Goal: Task Accomplishment & Management: Complete application form

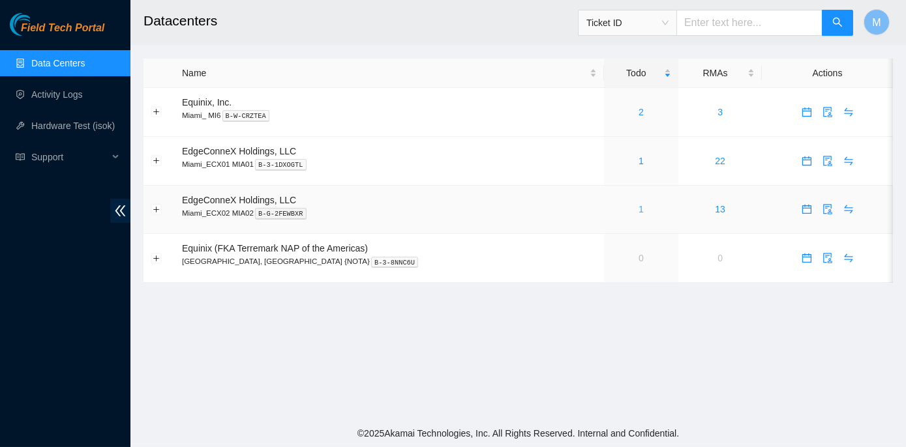
click at [638, 211] on link "1" at bounding box center [640, 209] width 5 height 10
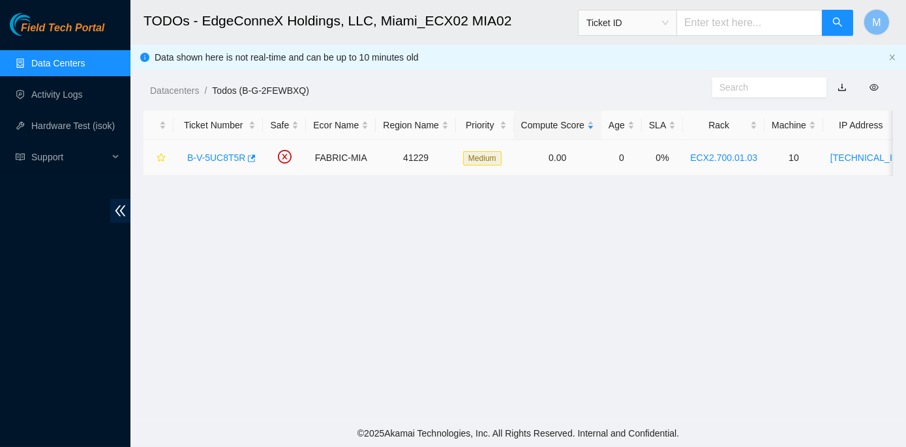
click at [223, 155] on link "B-V-5UC8T5R" at bounding box center [216, 158] width 58 height 10
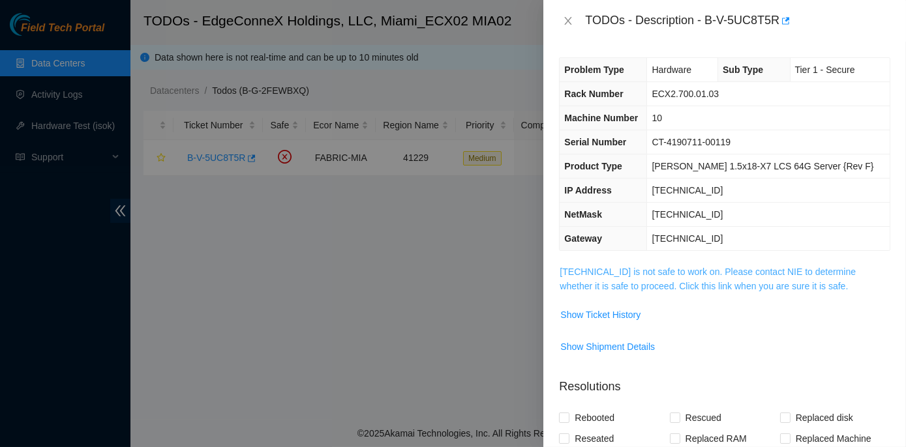
click at [701, 270] on link "23.50.116.13 is not safe to work on. Please contact NIE to determine whether it…" at bounding box center [707, 279] width 296 height 25
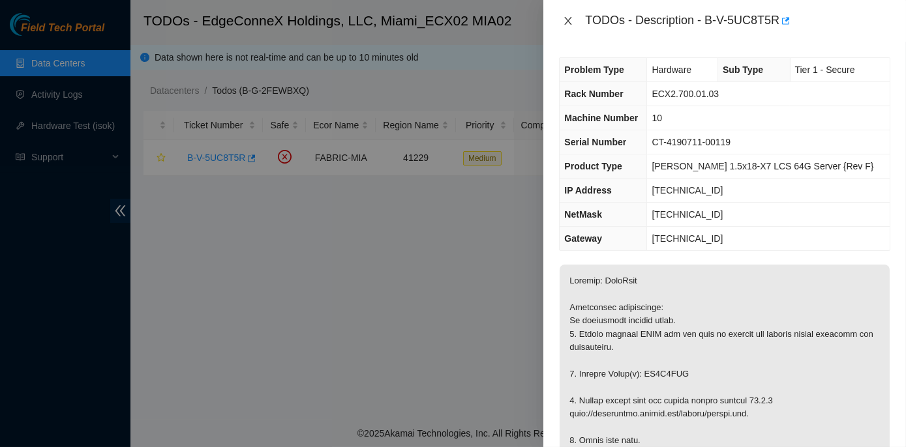
click at [572, 23] on icon "close" at bounding box center [568, 21] width 10 height 10
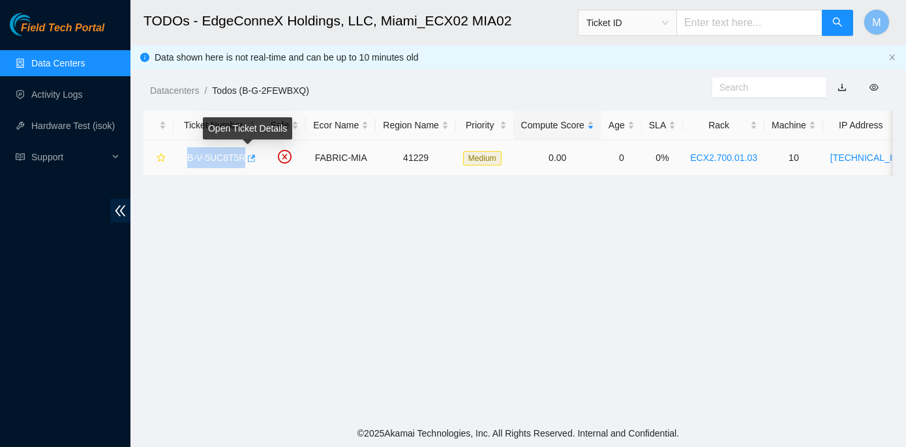
drag, startPoint x: 181, startPoint y: 159, endPoint x: 243, endPoint y: 160, distance: 61.3
click at [243, 160] on div "B-V-5UC8T5R" at bounding box center [218, 157] width 75 height 21
drag, startPoint x: 243, startPoint y: 160, endPoint x: 252, endPoint y: 273, distance: 113.2
click at [253, 274] on main "TODOs - EdgeConneX Holdings, LLC, Miami_ECX02 MIA02 Ticket ID M Data shown here…" at bounding box center [517, 210] width 775 height 420
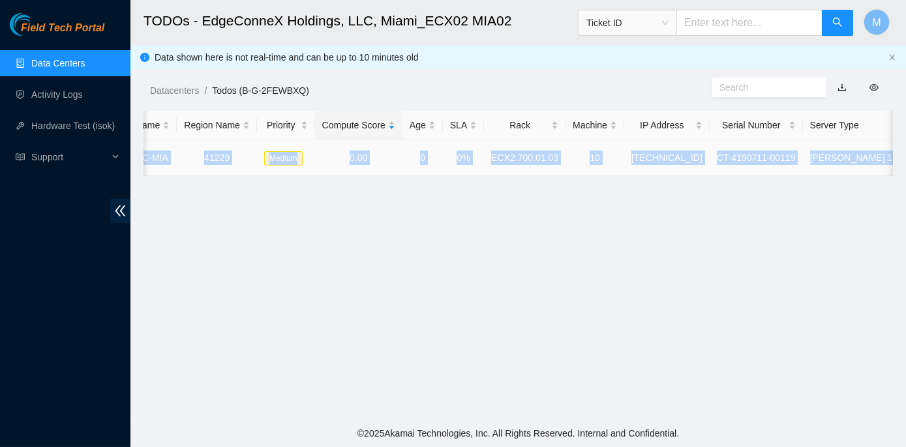
scroll to position [0, 247]
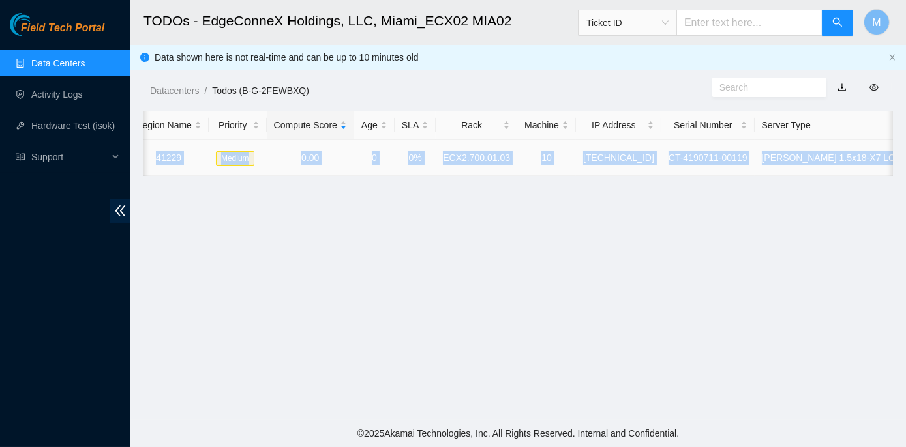
drag, startPoint x: 183, startPoint y: 155, endPoint x: 892, endPoint y: 160, distance: 708.7
click at [892, 160] on tr "B-V-5UC8T5R FABRIC-MIA 41229 Medium 0.00 0 0% ECX2.700.01.03 10 23.50.116.13 CT…" at bounding box center [443, 158] width 1094 height 36
copy tr "B-V-5UC8T5R FABRIC-MIA 41229 Medium 0.00 0 0% ECX2.700.01.03 10 23.50.116.13 CT…"
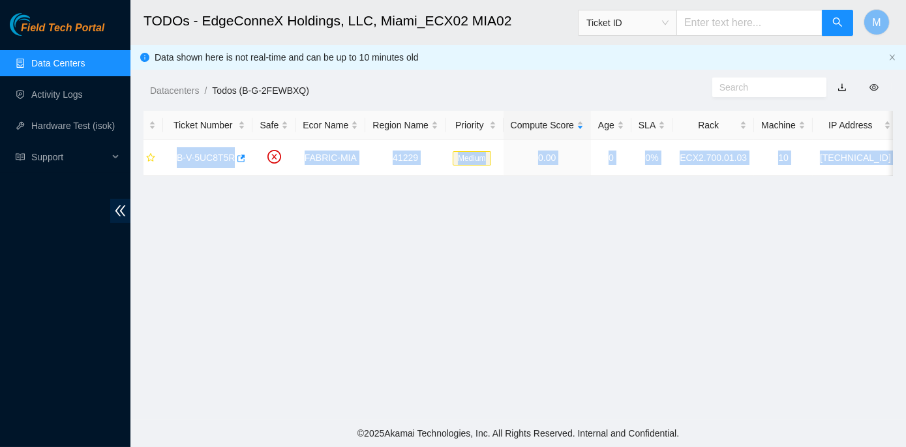
scroll to position [0, 0]
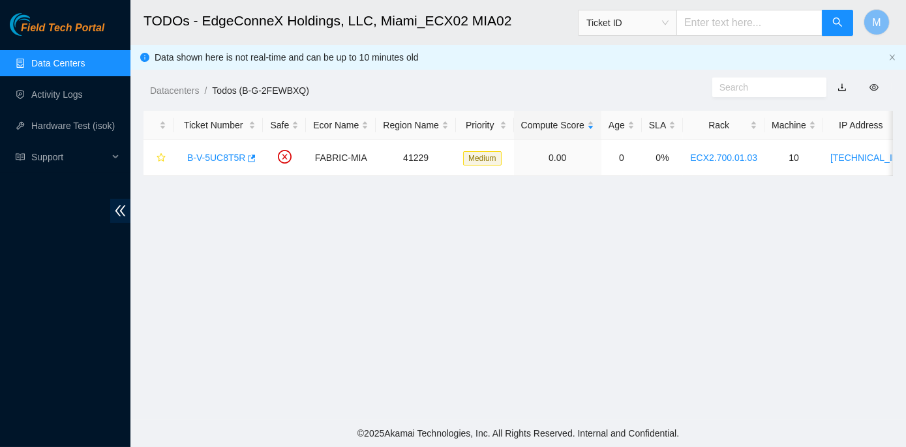
click at [215, 261] on main "TODOs - EdgeConneX Holdings, LLC, Miami_ECX02 MIA02 Ticket ID M Data shown here…" at bounding box center [517, 210] width 775 height 420
click at [210, 156] on link "B-V-5UC8T5R" at bounding box center [216, 158] width 58 height 10
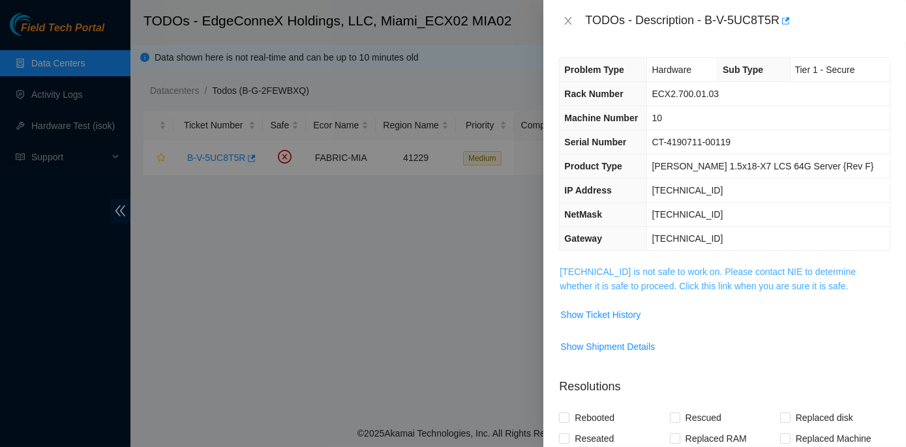
click at [713, 271] on link "23.50.116.13 is not safe to work on. Please contact NIE to determine whether it…" at bounding box center [707, 279] width 296 height 25
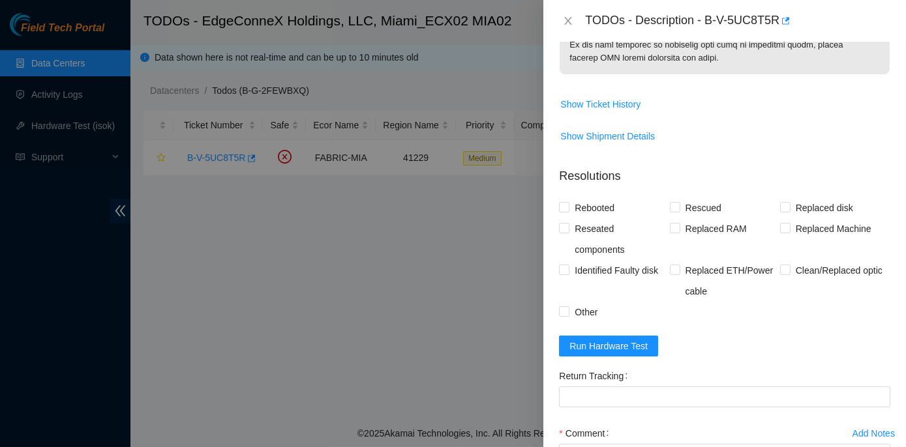
scroll to position [889, 0]
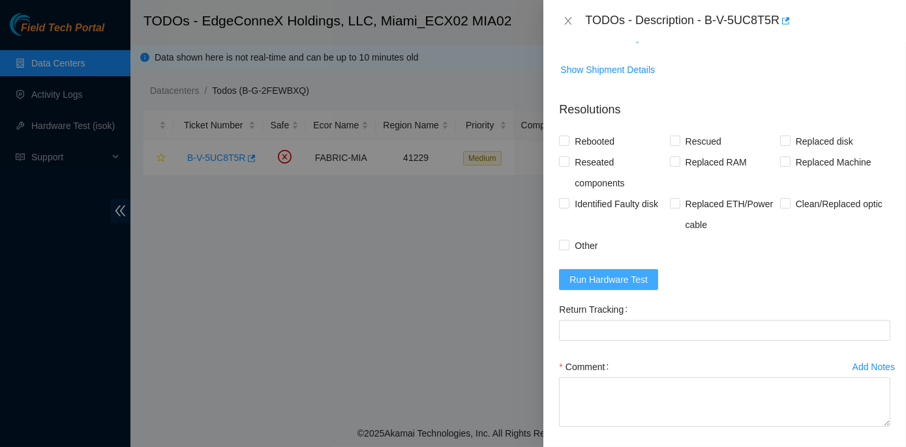
click at [629, 287] on span "Run Hardware Test" at bounding box center [608, 280] width 78 height 14
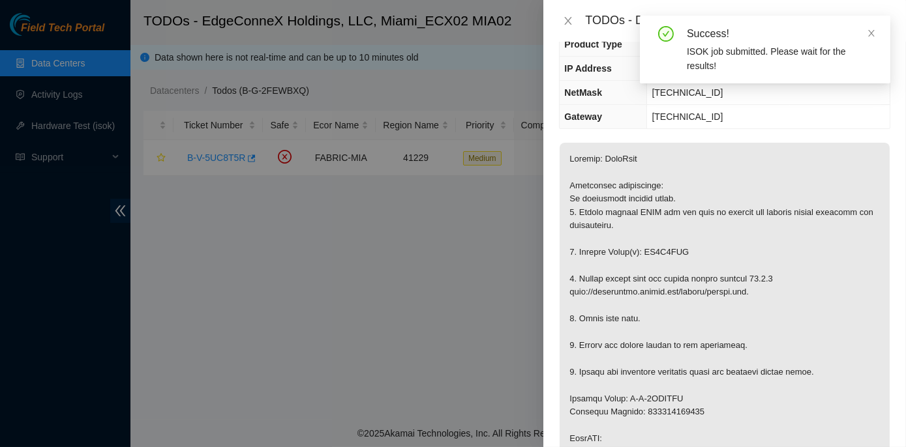
scroll to position [118, 0]
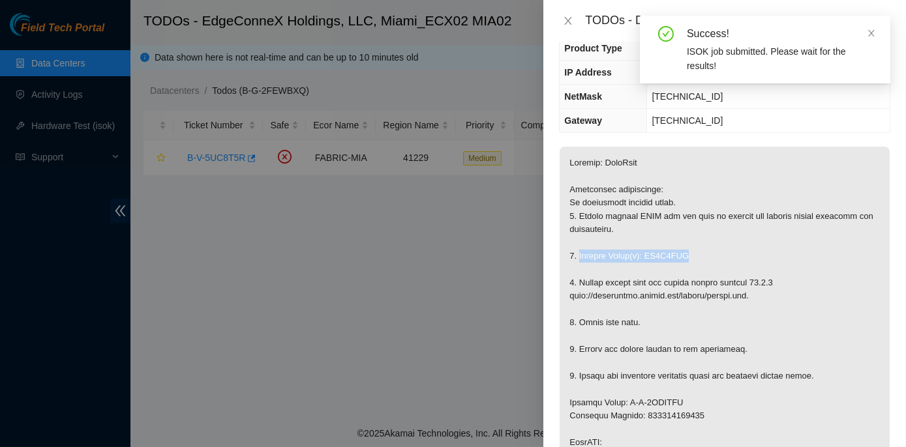
drag, startPoint x: 577, startPoint y: 252, endPoint x: 687, endPoint y: 253, distance: 109.5
copy p "Replace Drive(s): ZC1B3RQG"
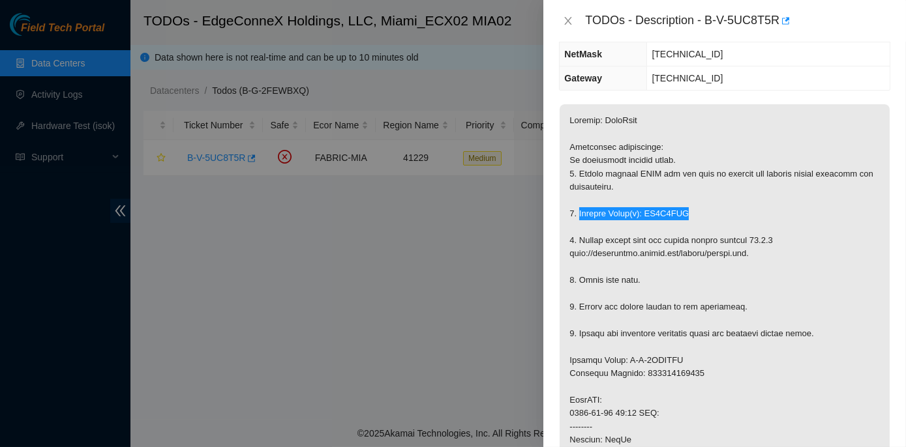
scroll to position [177, 0]
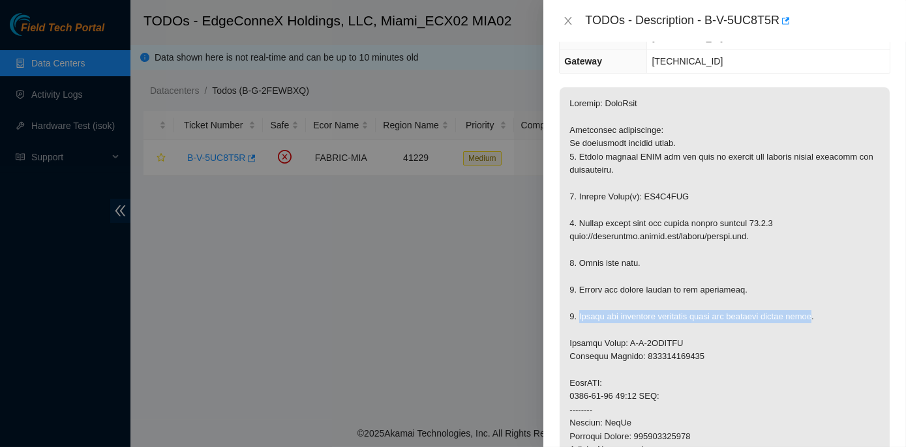
drag, startPoint x: 578, startPoint y: 313, endPoint x: 815, endPoint y: 315, distance: 237.3
click at [815, 315] on p at bounding box center [724, 403] width 330 height 632
copy p "Return the defective equipment using the provided return label"
drag, startPoint x: 641, startPoint y: 356, endPoint x: 699, endPoint y: 355, distance: 58.0
click at [699, 355] on p at bounding box center [724, 403] width 330 height 632
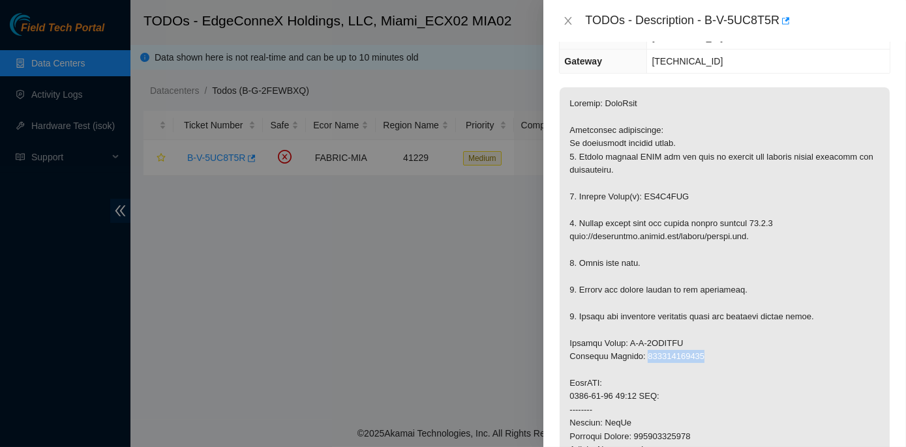
copy p "450826213210"
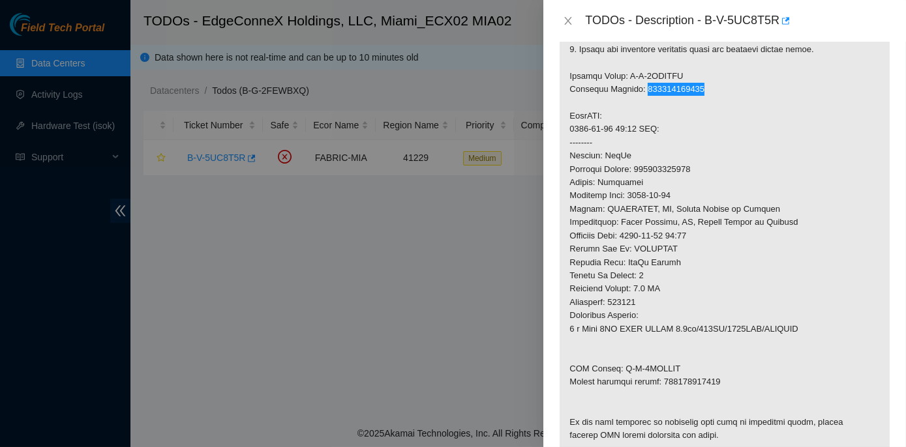
scroll to position [474, 0]
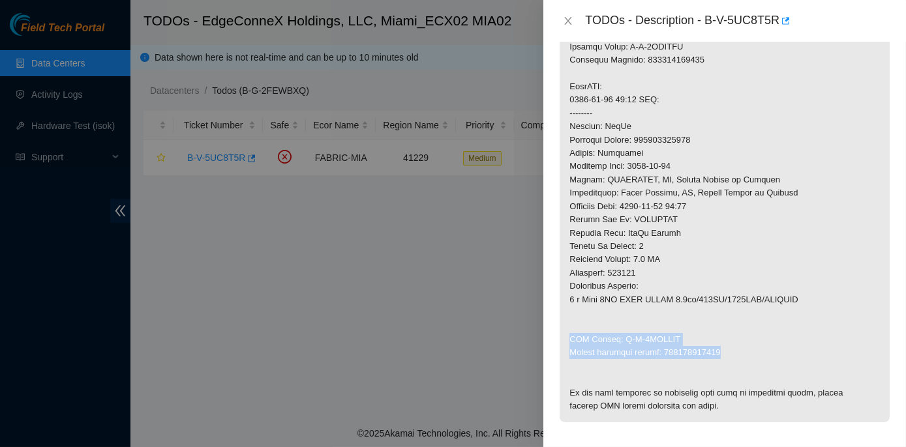
drag, startPoint x: 571, startPoint y: 337, endPoint x: 716, endPoint y: 355, distance: 145.8
click at [716, 355] on p at bounding box center [724, 107] width 330 height 632
copy p "RMA Return: B-V-5UCUNSR Return tracking number: 450826213220"
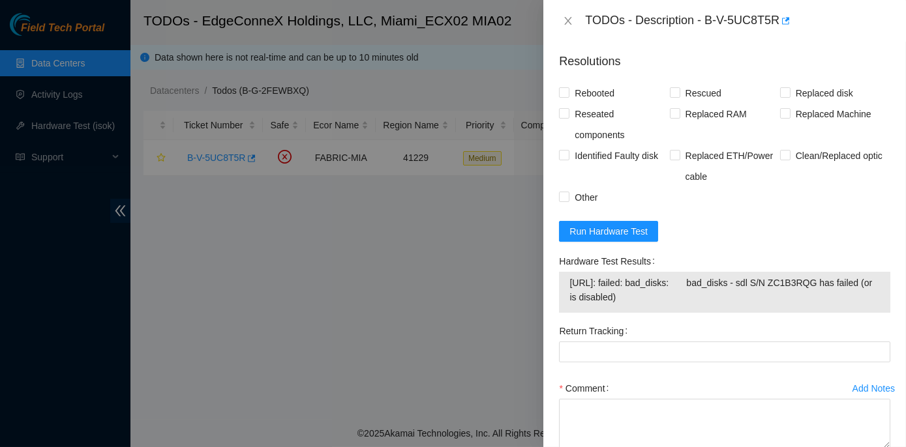
scroll to position [1007, 0]
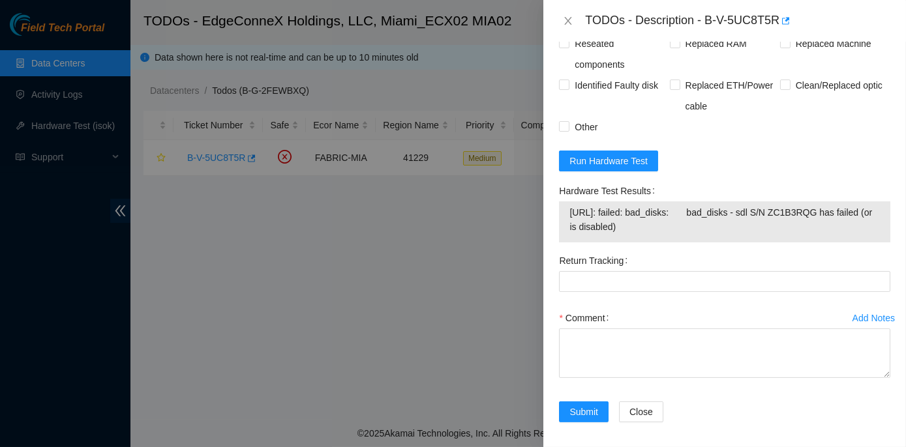
drag, startPoint x: 570, startPoint y: 241, endPoint x: 721, endPoint y: 277, distance: 155.5
click at [721, 250] on div "Hardware Test Results 23.50.116.13: failed: bad_disks: bad_disks - sdl S/N ZC1B…" at bounding box center [725, 216] width 342 height 70
copy div "Hardware Test Results 23.50.116.13: failed: bad_disks: bad_disks - sdl S/N ZC1B…"
click at [593, 308] on div "Return Tracking" at bounding box center [725, 278] width 342 height 57
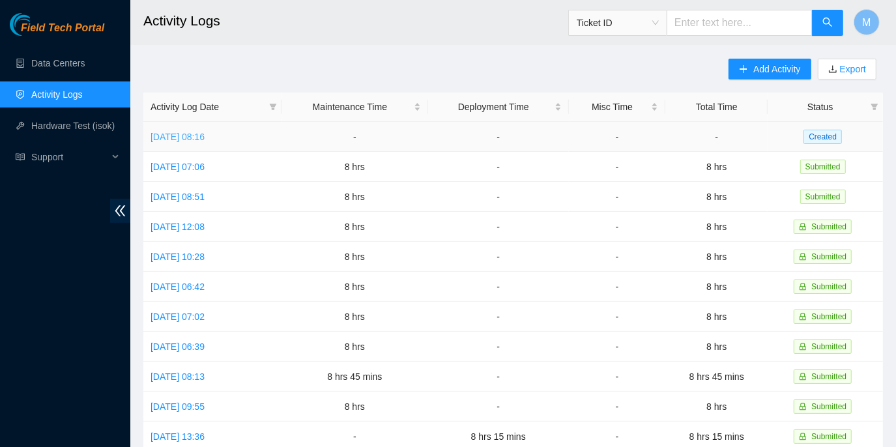
click at [205, 136] on link "[DATE] 08:16" at bounding box center [178, 137] width 54 height 10
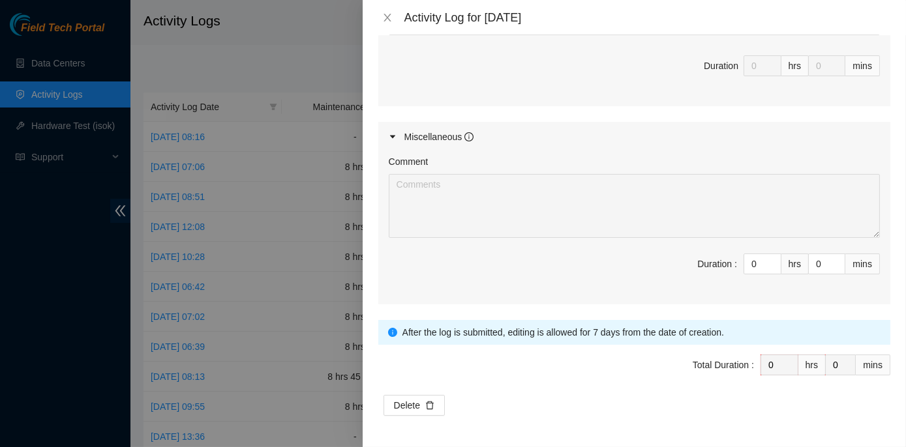
scroll to position [1422, 0]
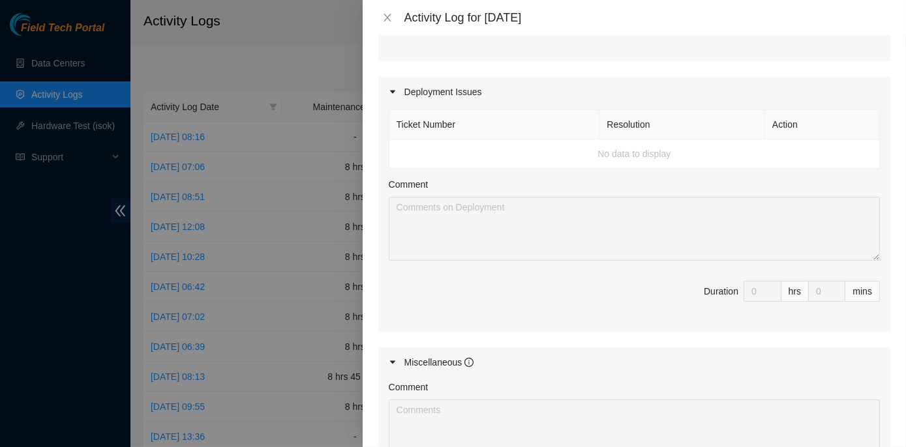
drag, startPoint x: 743, startPoint y: 318, endPoint x: 751, endPoint y: 349, distance: 32.3
click at [751, 333] on div "Ticket Number Resolution Action No data to display Comment Duration 0 hrs 0 mins" at bounding box center [634, 220] width 512 height 226
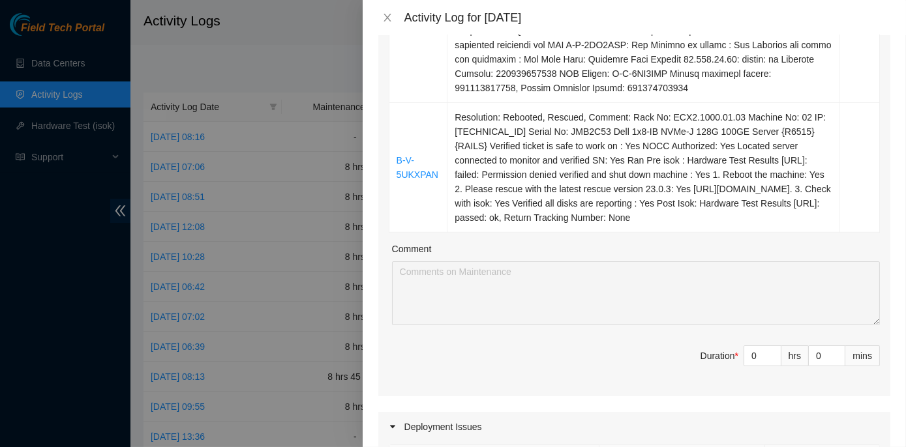
scroll to position [1067, 0]
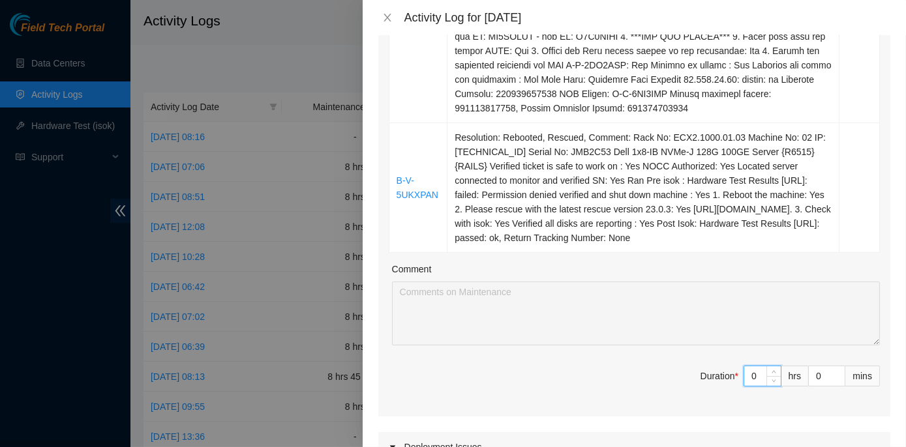
drag, startPoint x: 749, startPoint y: 407, endPoint x: 727, endPoint y: 410, distance: 22.4
click at [727, 402] on span "Duration * 0 hrs 0 mins" at bounding box center [634, 384] width 491 height 37
type input "8"
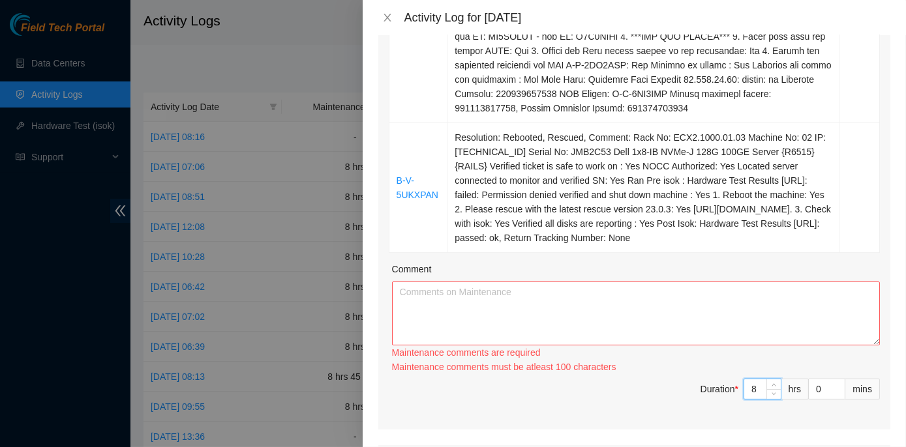
type input "8"
paste textarea "ECX2- Maintenance Worked on tickets B-V-5UIU4D5, B-V-5TB5MQD, B-V-5UKXPAN, and …"
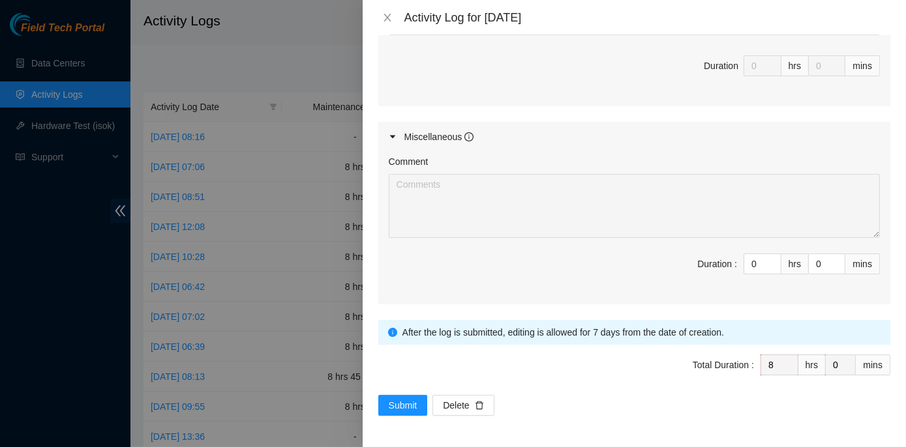
scroll to position [1671, 0]
type textarea "ECX2- Maintenance Worked on tickets B-V-5UIU4D5, B-V-5TB5MQD, B-V-5UKXPAN, and …"
click at [414, 403] on span "Submit" at bounding box center [403, 405] width 29 height 14
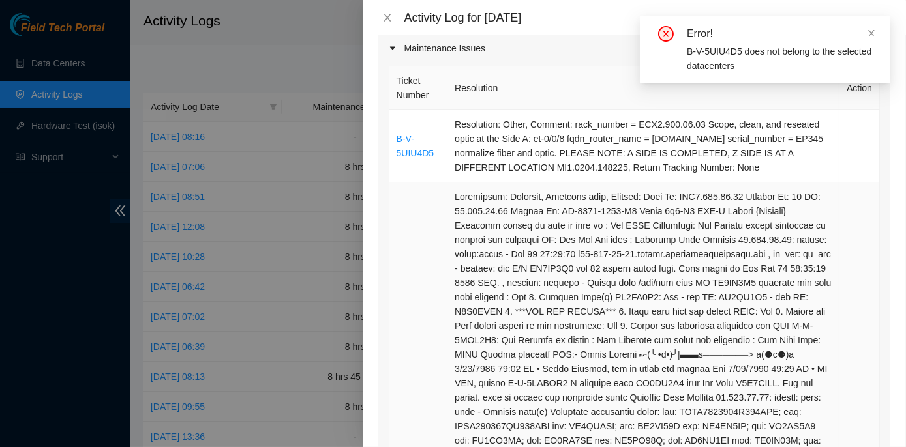
scroll to position [130, 0]
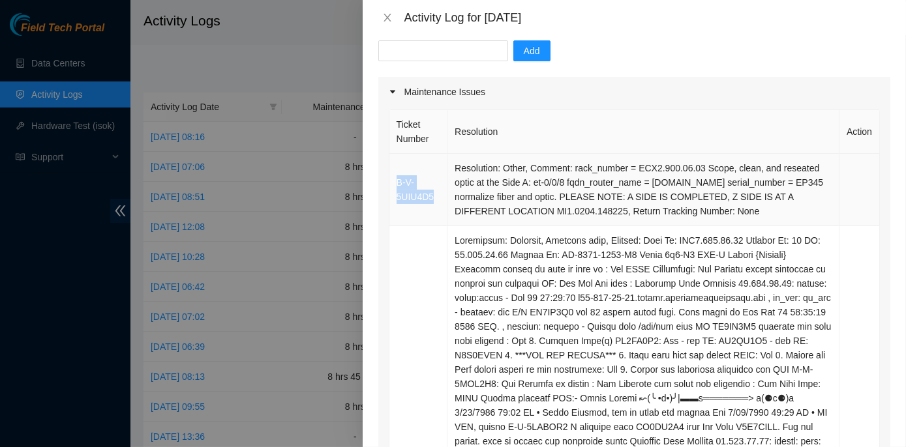
drag, startPoint x: 434, startPoint y: 202, endPoint x: 394, endPoint y: 193, distance: 40.8
click at [394, 193] on td "B-V-5UIU4D5" at bounding box center [418, 190] width 59 height 72
copy link "B-V-5UIU4D5"
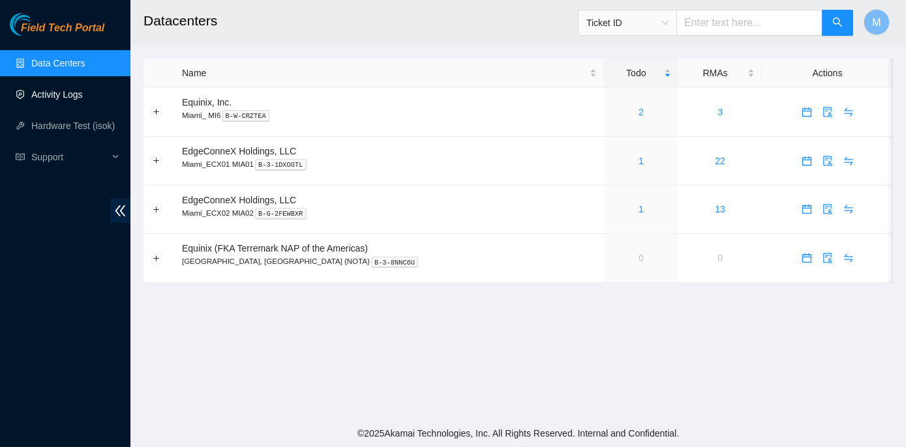
click at [67, 89] on link "Activity Logs" at bounding box center [57, 94] width 52 height 10
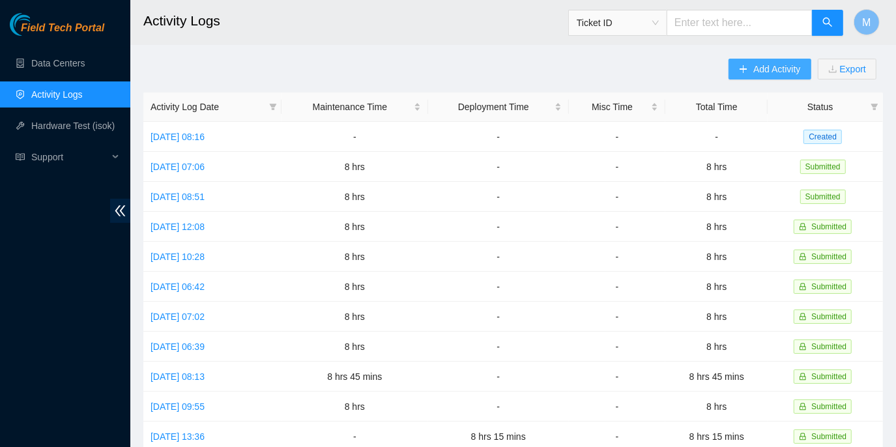
click at [770, 68] on span "Add Activity" at bounding box center [777, 69] width 47 height 14
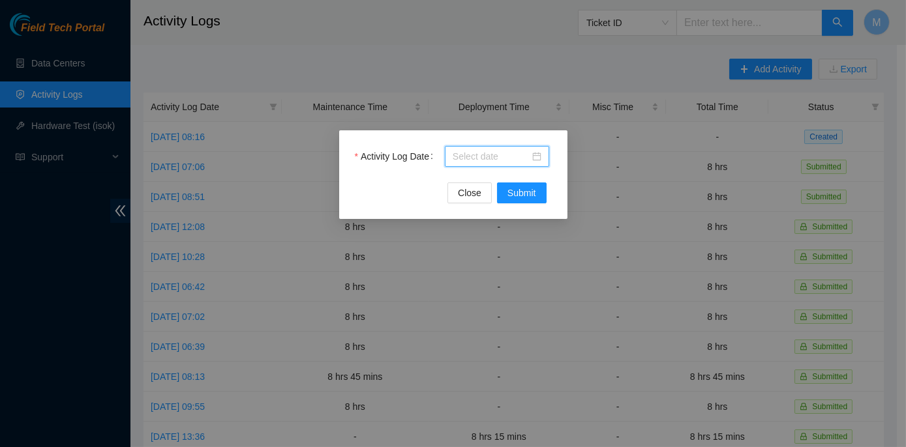
click at [482, 158] on input "Activity Log Date" at bounding box center [490, 156] width 77 height 14
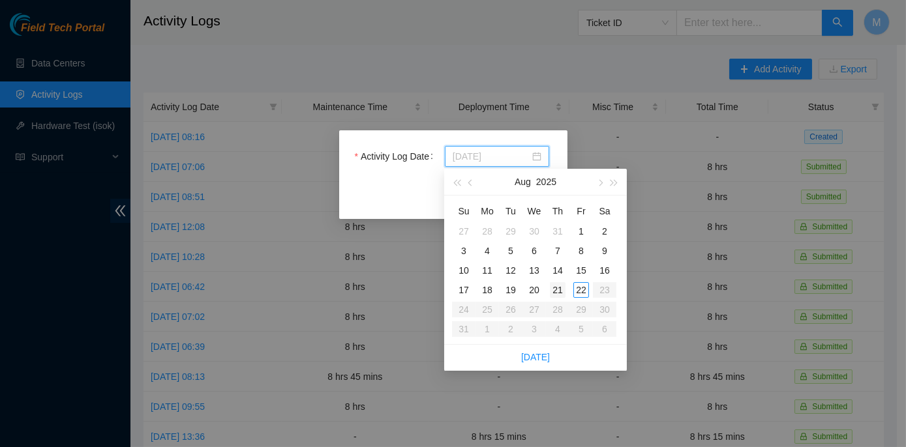
type input "2025-08-21"
click at [554, 287] on div "21" at bounding box center [558, 290] width 16 height 16
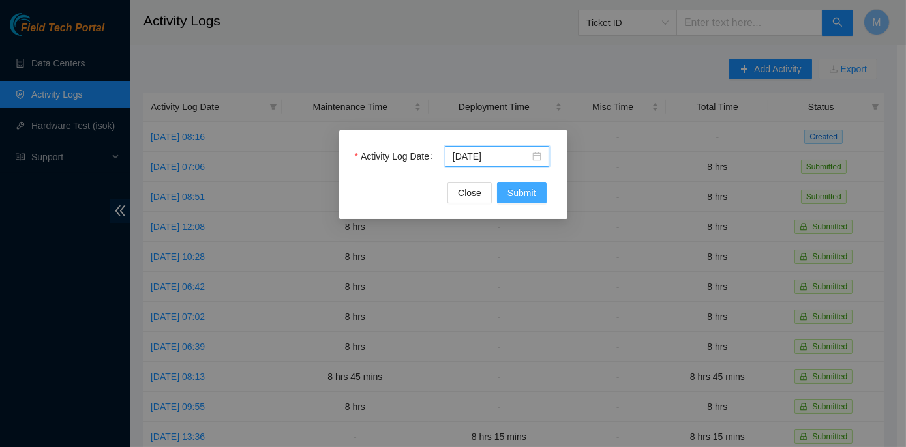
click at [510, 193] on span "Submit" at bounding box center [521, 193] width 29 height 14
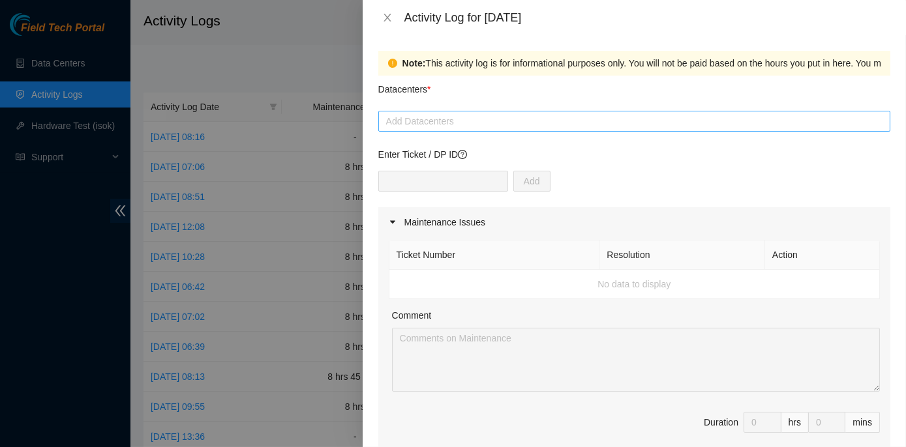
click at [459, 125] on div at bounding box center [633, 121] width 505 height 16
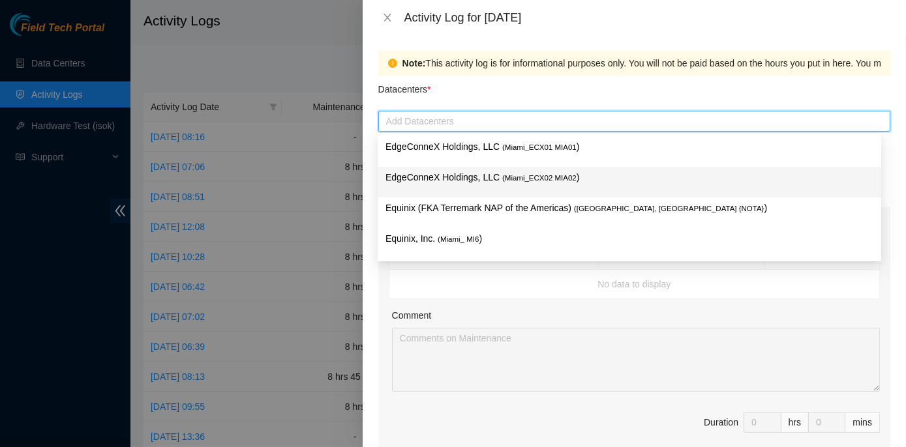
click at [454, 174] on p "EdgeConneX Holdings, LLC ( Miami_ECX02 MIA02 )" at bounding box center [629, 177] width 488 height 15
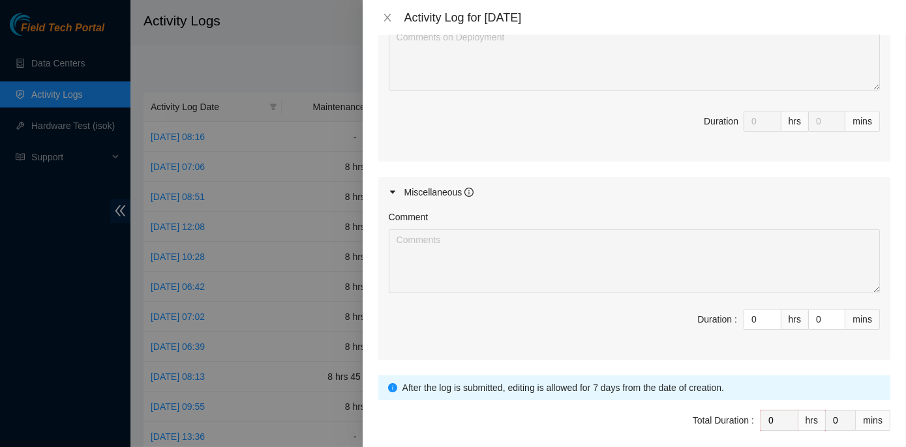
scroll to position [593, 0]
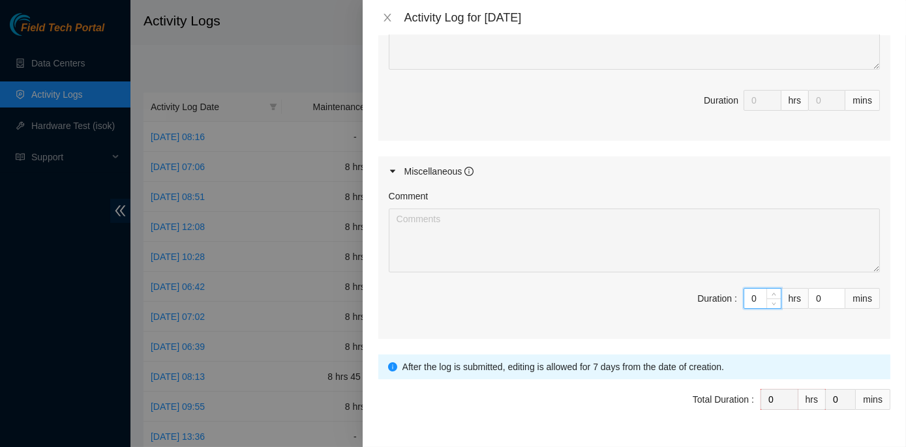
drag, startPoint x: 739, startPoint y: 294, endPoint x: 749, endPoint y: 295, distance: 9.9
click at [749, 295] on input "0" at bounding box center [762, 299] width 37 height 20
type input "8"
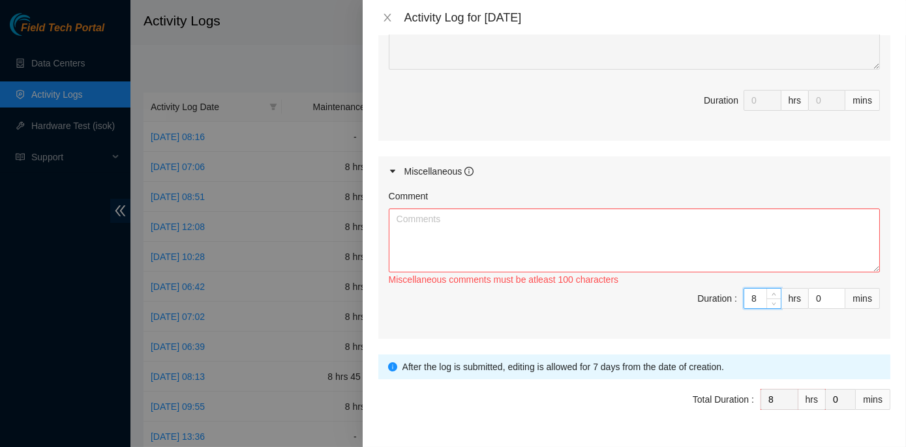
type input "8"
paste textarea "ECX2- Maintenance Check for inbound shipments for ECX2; no inbound at this time…"
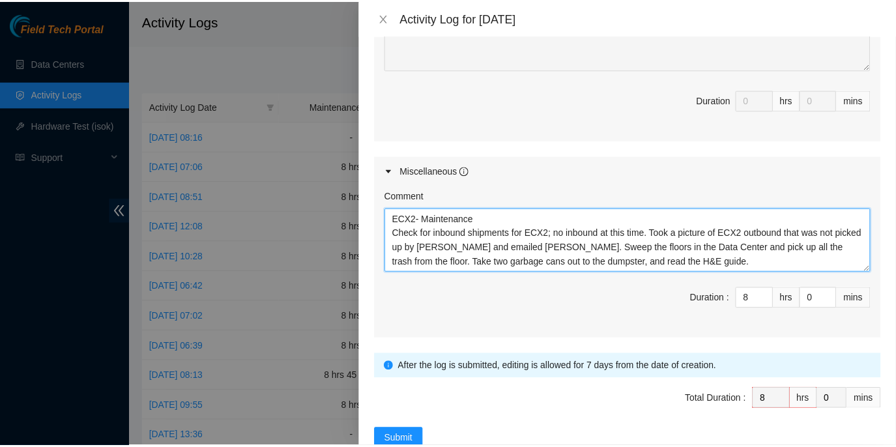
scroll to position [623, 0]
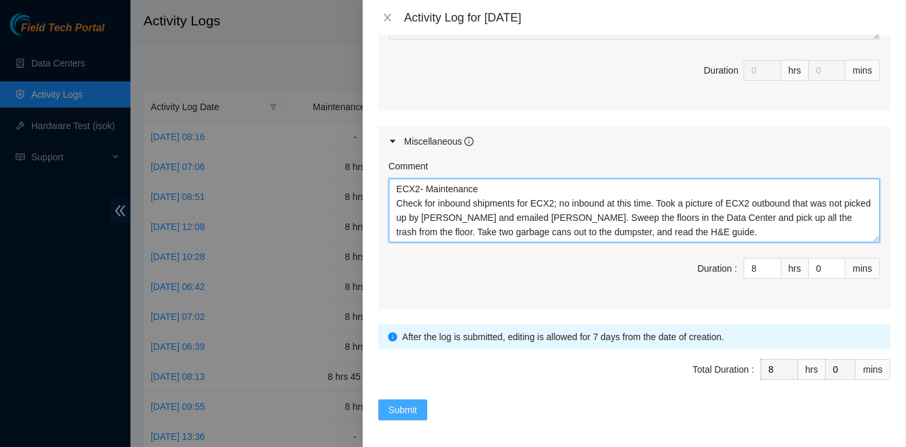
type textarea "ECX2- Maintenance Check for inbound shipments for ECX2; no inbound at this time…"
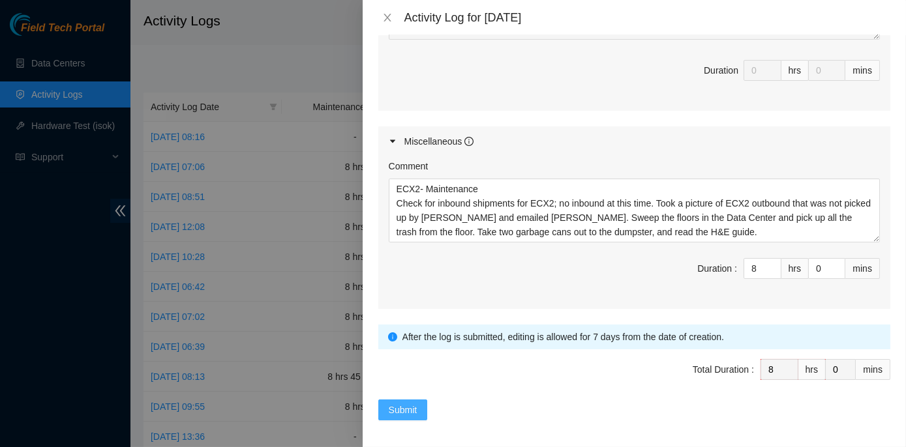
click at [396, 403] on span "Submit" at bounding box center [403, 410] width 29 height 14
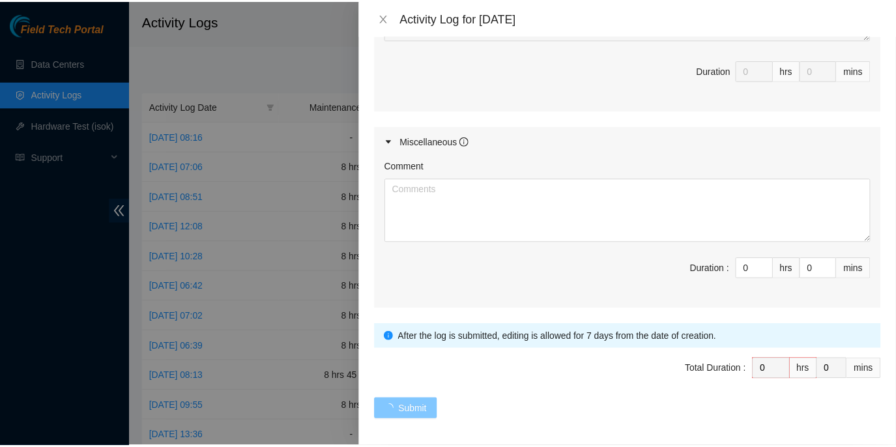
scroll to position [0, 0]
